Goal: Task Accomplishment & Management: Use online tool/utility

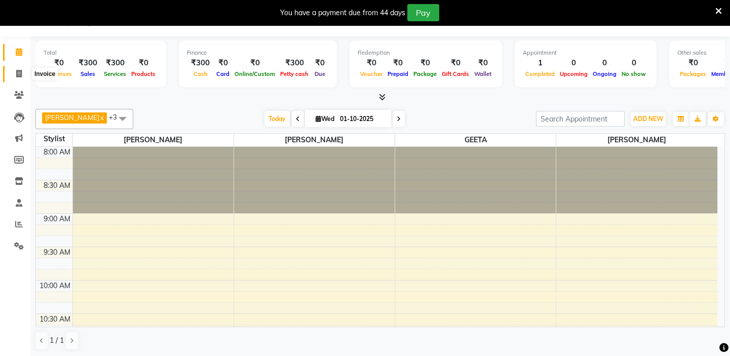
drag, startPoint x: 16, startPoint y: 75, endPoint x: 26, endPoint y: 75, distance: 10.7
click at [16, 75] on icon at bounding box center [19, 74] width 6 height 8
select select "service"
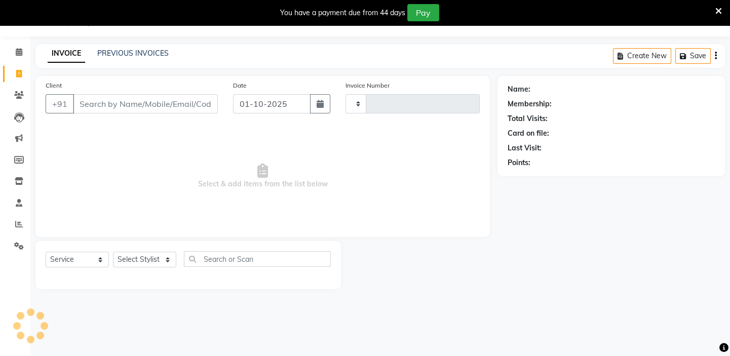
scroll to position [25, 0]
type input "1972"
select select "4763"
click at [129, 51] on link "PREVIOUS INVOICES" at bounding box center [132, 53] width 71 height 9
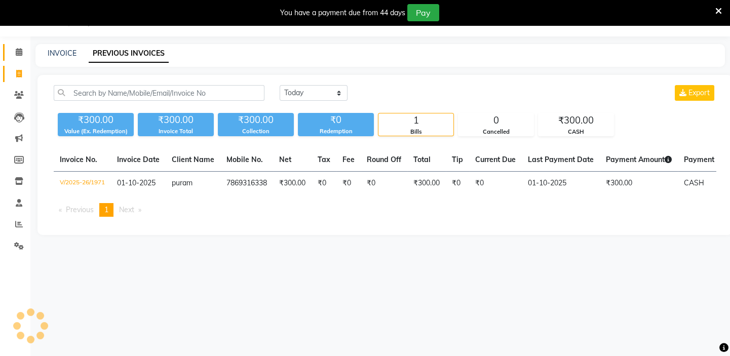
click at [16, 51] on icon at bounding box center [19, 52] width 7 height 8
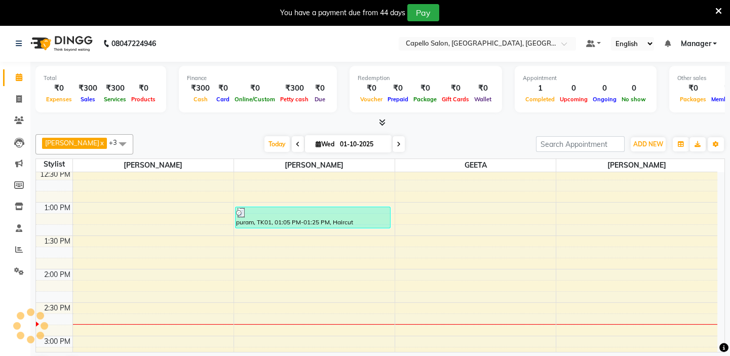
scroll to position [322, 0]
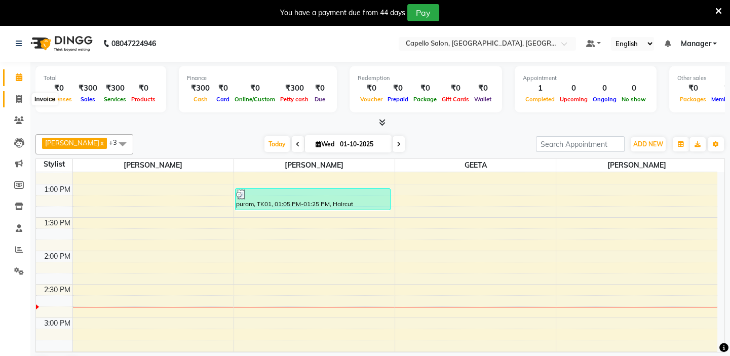
click at [18, 99] on icon at bounding box center [19, 99] width 6 height 8
select select "service"
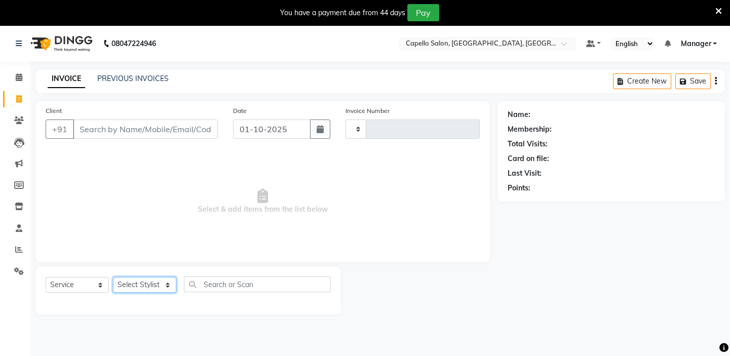
click at [166, 284] on select "Select Stylist" at bounding box center [144, 285] width 63 height 16
click at [222, 281] on input "text" at bounding box center [257, 285] width 147 height 16
click at [166, 283] on select "Select Stylist" at bounding box center [144, 285] width 63 height 16
click at [216, 282] on input "text" at bounding box center [257, 285] width 147 height 16
click at [173, 279] on select "Select Stylist" at bounding box center [144, 285] width 63 height 16
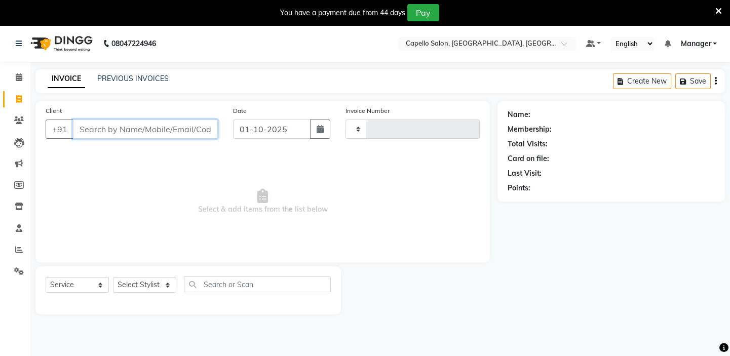
click at [117, 126] on input "Client" at bounding box center [145, 129] width 145 height 19
click at [17, 74] on icon at bounding box center [19, 77] width 7 height 8
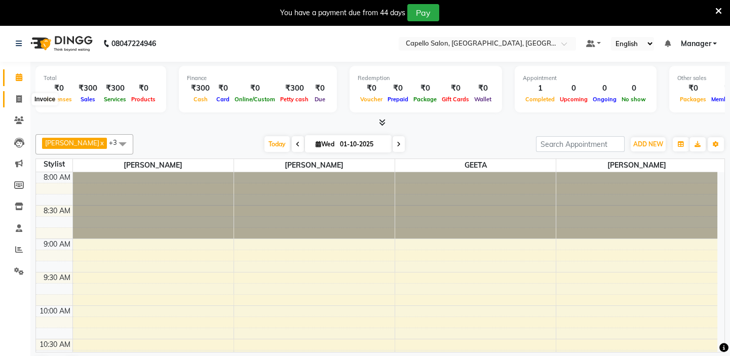
click at [19, 98] on icon at bounding box center [19, 99] width 6 height 8
select select "4763"
select select "service"
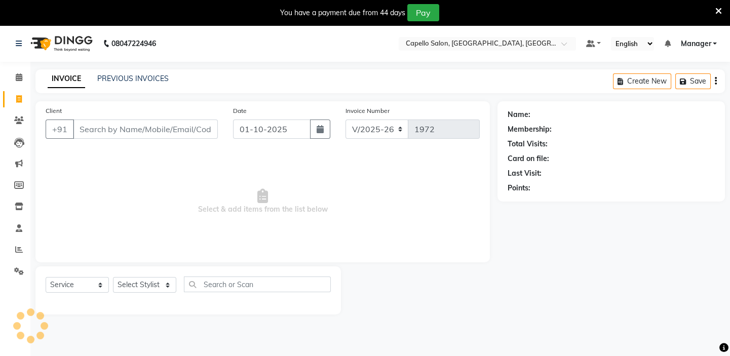
click at [107, 130] on input "Client" at bounding box center [145, 129] width 145 height 19
click at [166, 286] on select "Select Stylist Admin [PERSON_NAME] [PERSON_NAME] [PERSON_NAME] [PERSON_NAME] Ma…" at bounding box center [144, 285] width 63 height 16
select select "28945"
click at [113, 277] on select "Select Stylist Admin [PERSON_NAME] [PERSON_NAME] [PERSON_NAME] [PERSON_NAME] Ma…" at bounding box center [144, 285] width 63 height 16
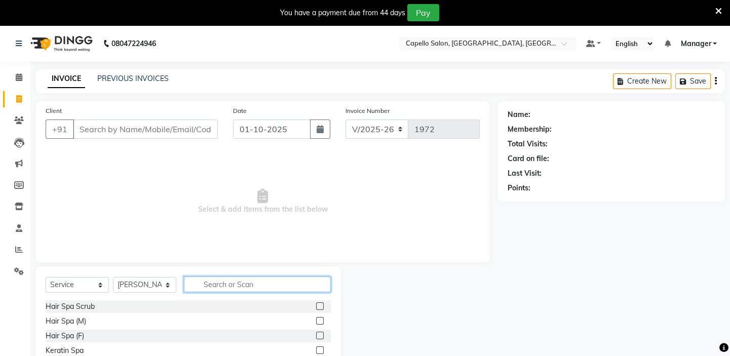
click at [216, 287] on input "text" at bounding box center [257, 285] width 147 height 16
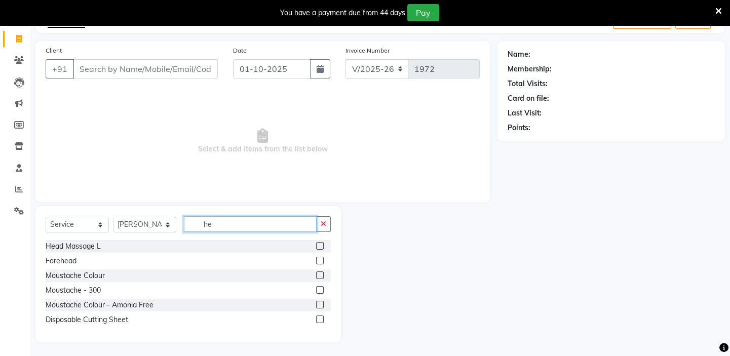
scroll to position [62, 0]
type input "he"
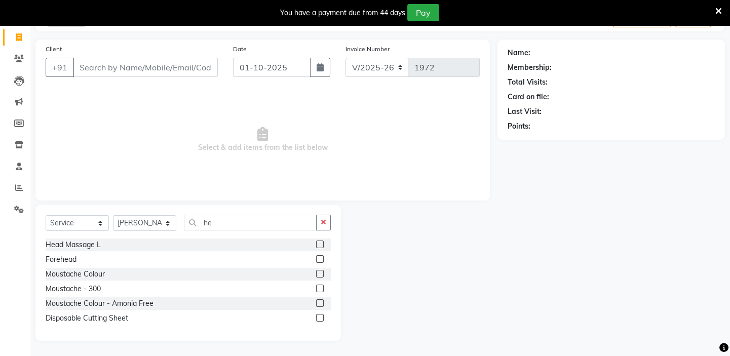
click at [318, 243] on label at bounding box center [320, 245] width 8 height 8
click at [318, 243] on input "checkbox" at bounding box center [319, 245] width 7 height 7
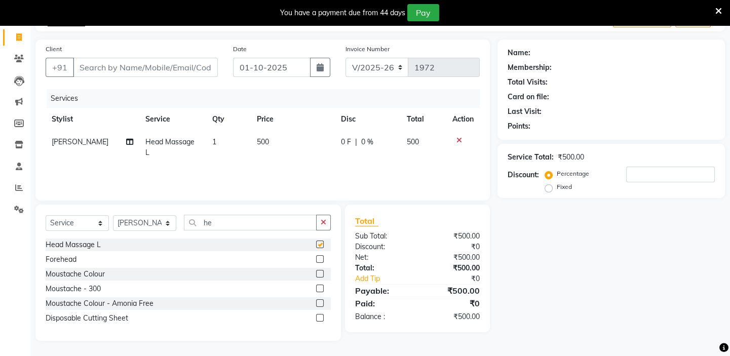
checkbox input "false"
drag, startPoint x: 276, startPoint y: 142, endPoint x: 281, endPoint y: 144, distance: 5.7
click at [281, 144] on td "500" at bounding box center [293, 147] width 85 height 33
select select "28945"
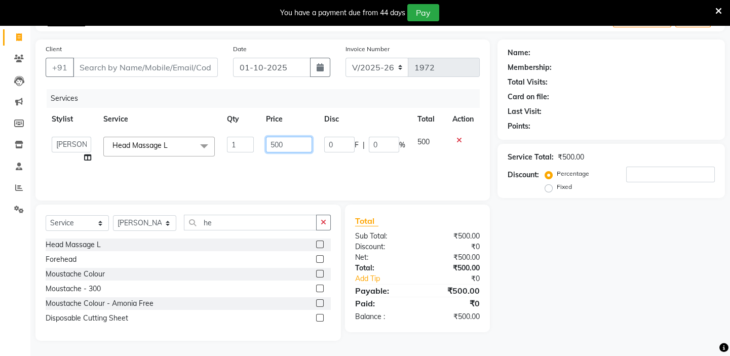
click at [301, 149] on input "500" at bounding box center [289, 145] width 46 height 16
type input "5"
type input "600"
click at [194, 166] on div "Services Stylist Service Qty Price Disc Total Action Admin [PERSON_NAME] shirwa…" at bounding box center [263, 139] width 434 height 101
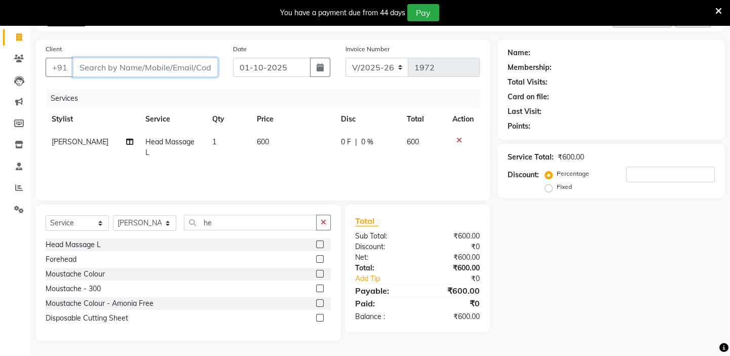
click at [135, 61] on input "Client" at bounding box center [145, 67] width 145 height 19
type input "9"
type input "0"
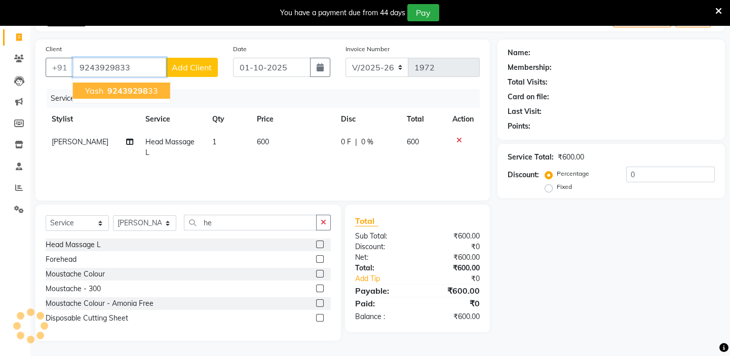
type input "9243929833"
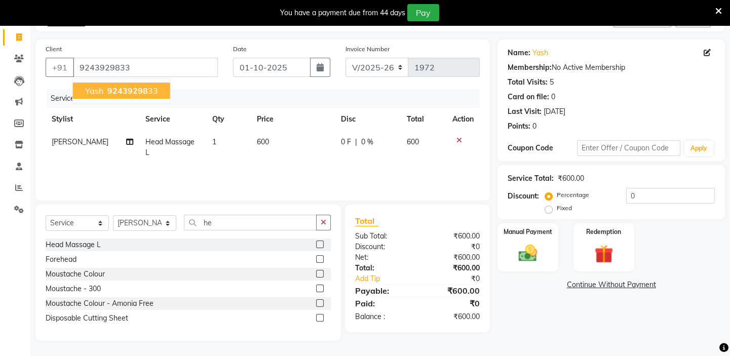
click at [128, 89] on span "92439298" at bounding box center [127, 91] width 41 height 10
click at [512, 246] on div "Manual Payment" at bounding box center [527, 247] width 63 height 50
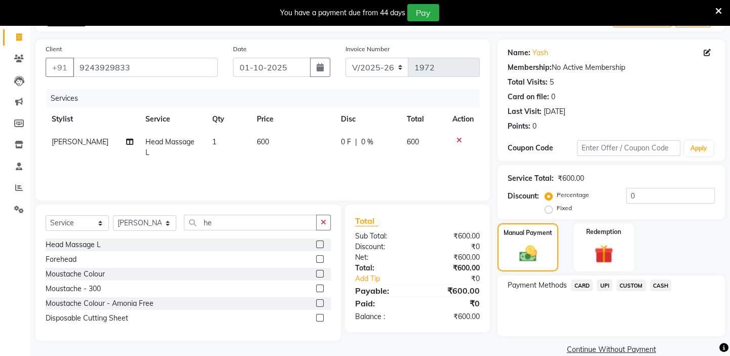
click at [268, 140] on td "600" at bounding box center [293, 147] width 85 height 33
select select "28945"
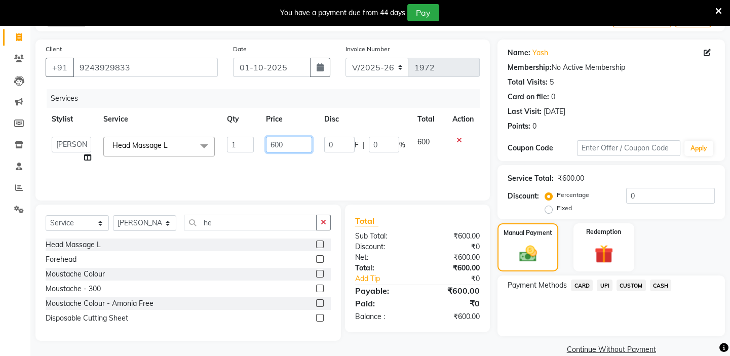
click at [289, 142] on input "600" at bounding box center [289, 145] width 46 height 16
click at [298, 162] on div "Services Stylist Service Qty Price Disc Total Action Admin [PERSON_NAME] shirwa…" at bounding box center [263, 139] width 434 height 101
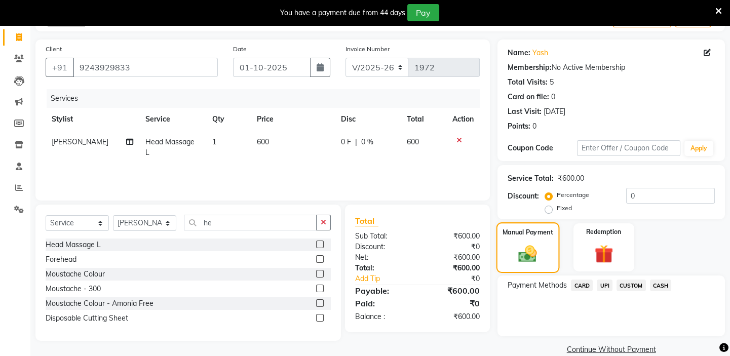
click at [529, 247] on img at bounding box center [528, 253] width 30 height 21
click at [662, 284] on span "CASH" at bounding box center [661, 286] width 22 height 12
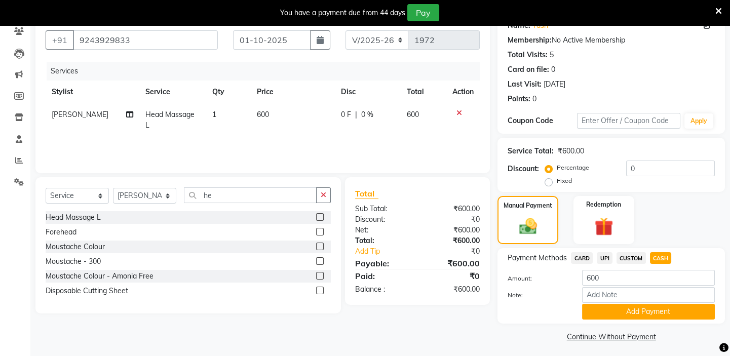
scroll to position [93, 0]
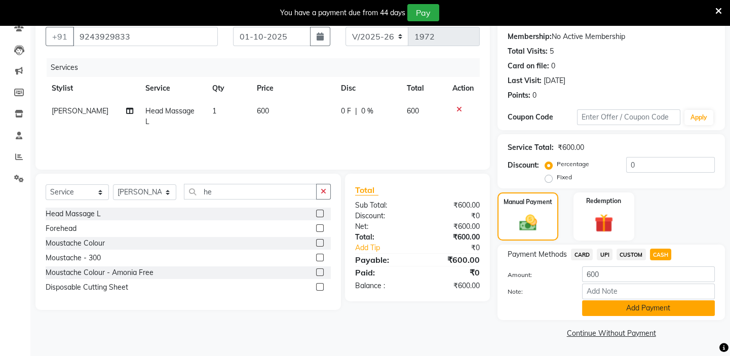
click at [641, 305] on button "Add Payment" at bounding box center [648, 308] width 133 height 16
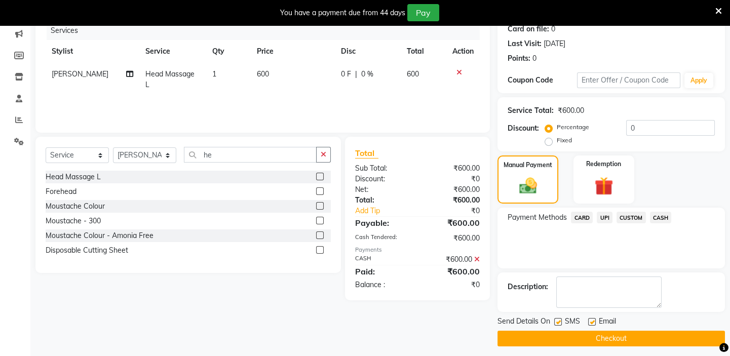
scroll to position [135, 0]
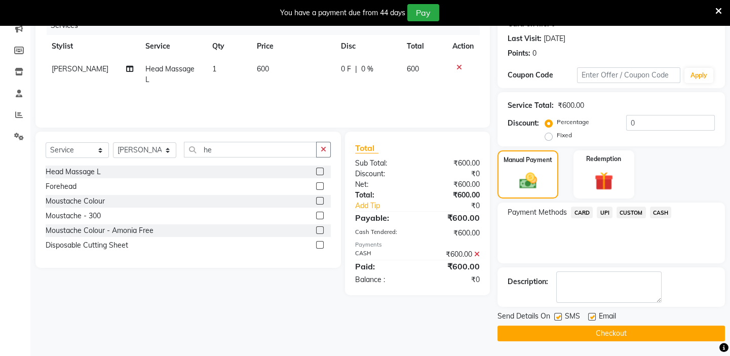
click at [572, 326] on button "Checkout" at bounding box center [610, 334] width 227 height 16
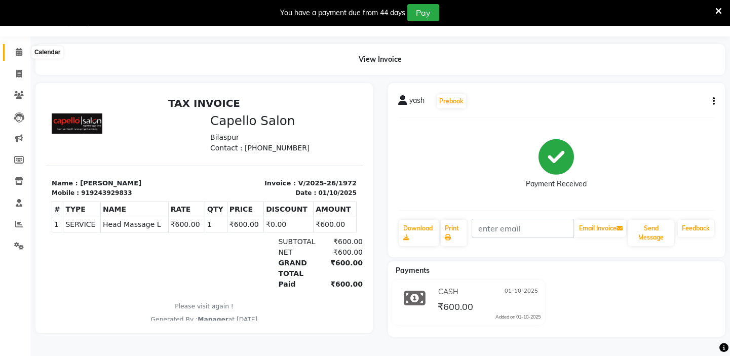
click at [18, 53] on icon at bounding box center [19, 52] width 7 height 8
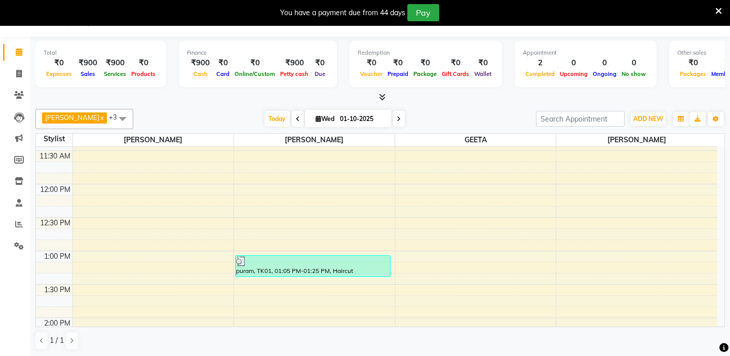
scroll to position [184, 0]
